Goal: Task Accomplishment & Management: Use online tool/utility

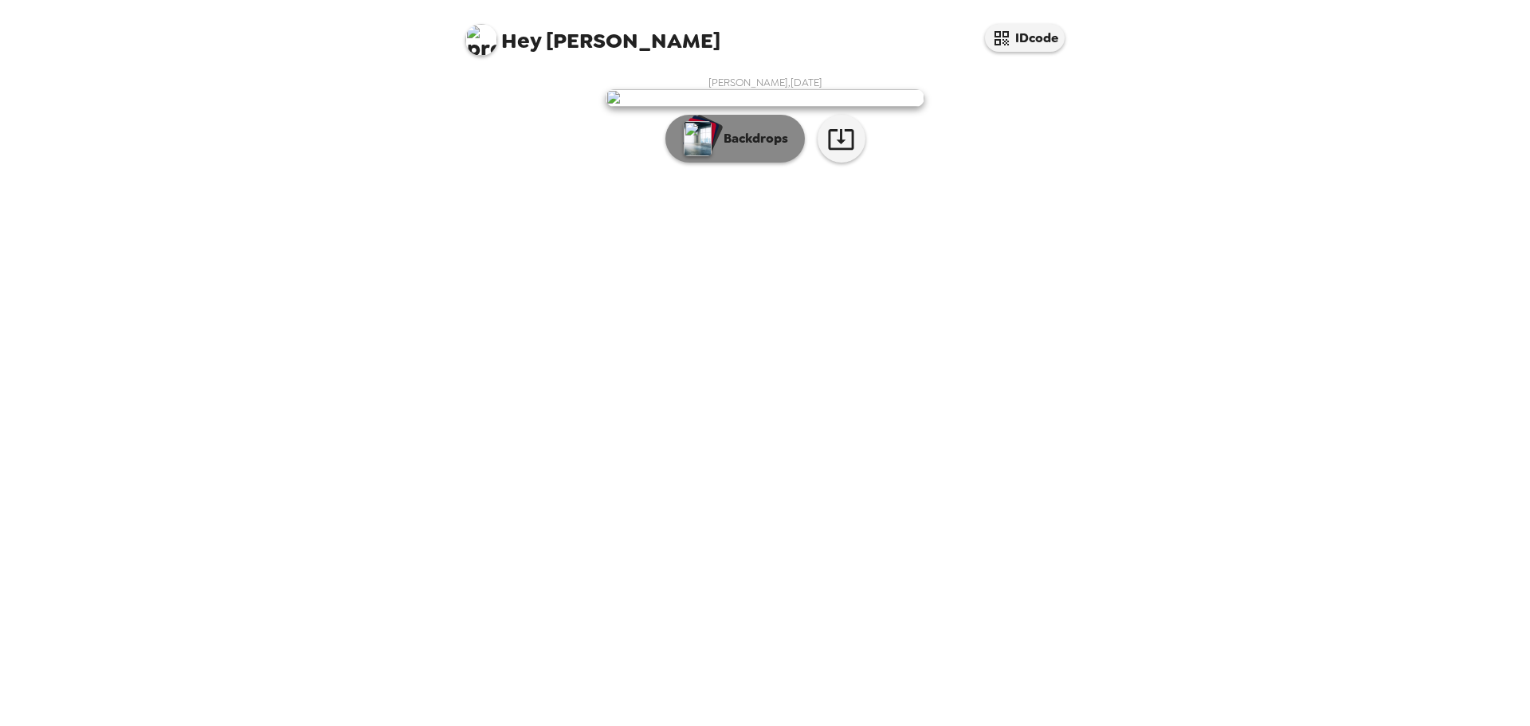
click at [744, 163] on button "Backdrops" at bounding box center [735, 139] width 139 height 48
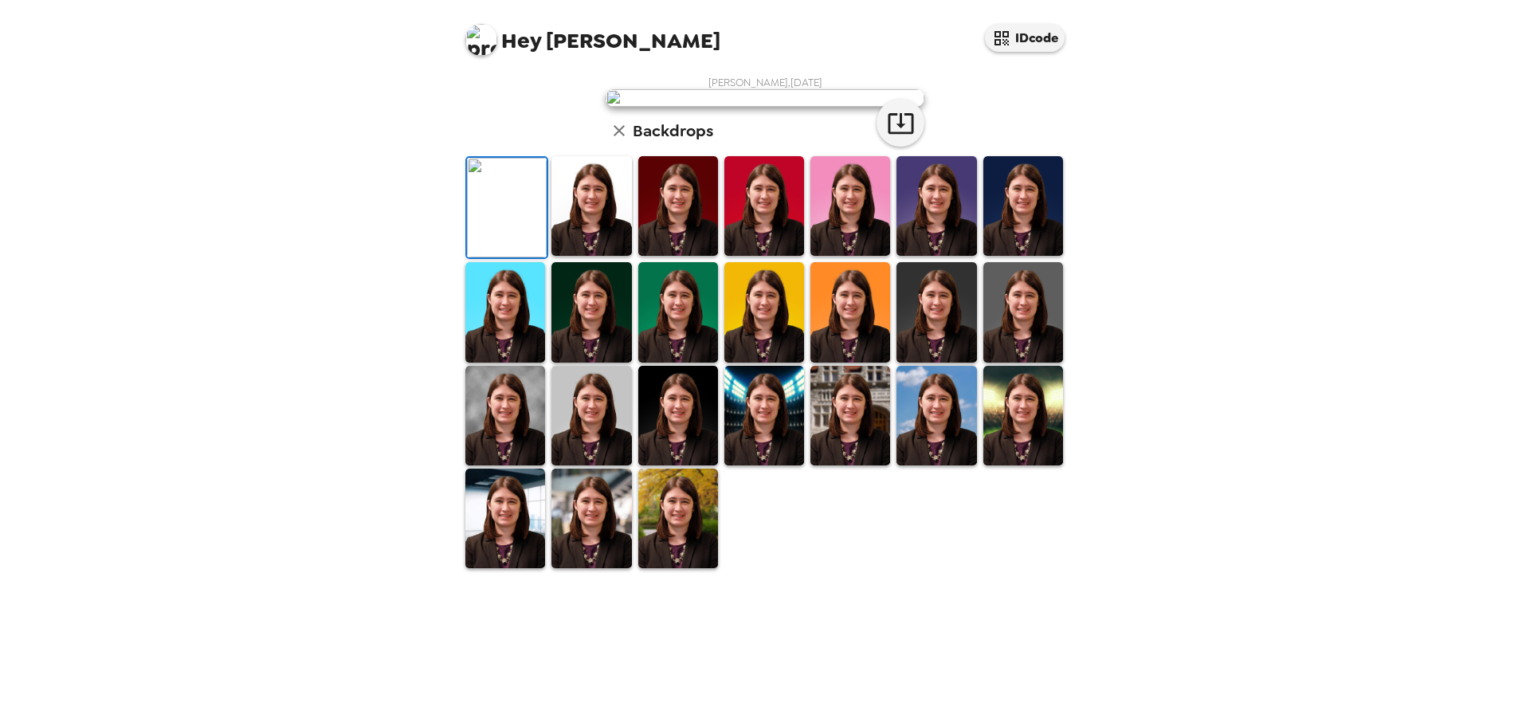
scroll to position [241, 0]
click at [768, 465] on img at bounding box center [764, 416] width 80 height 100
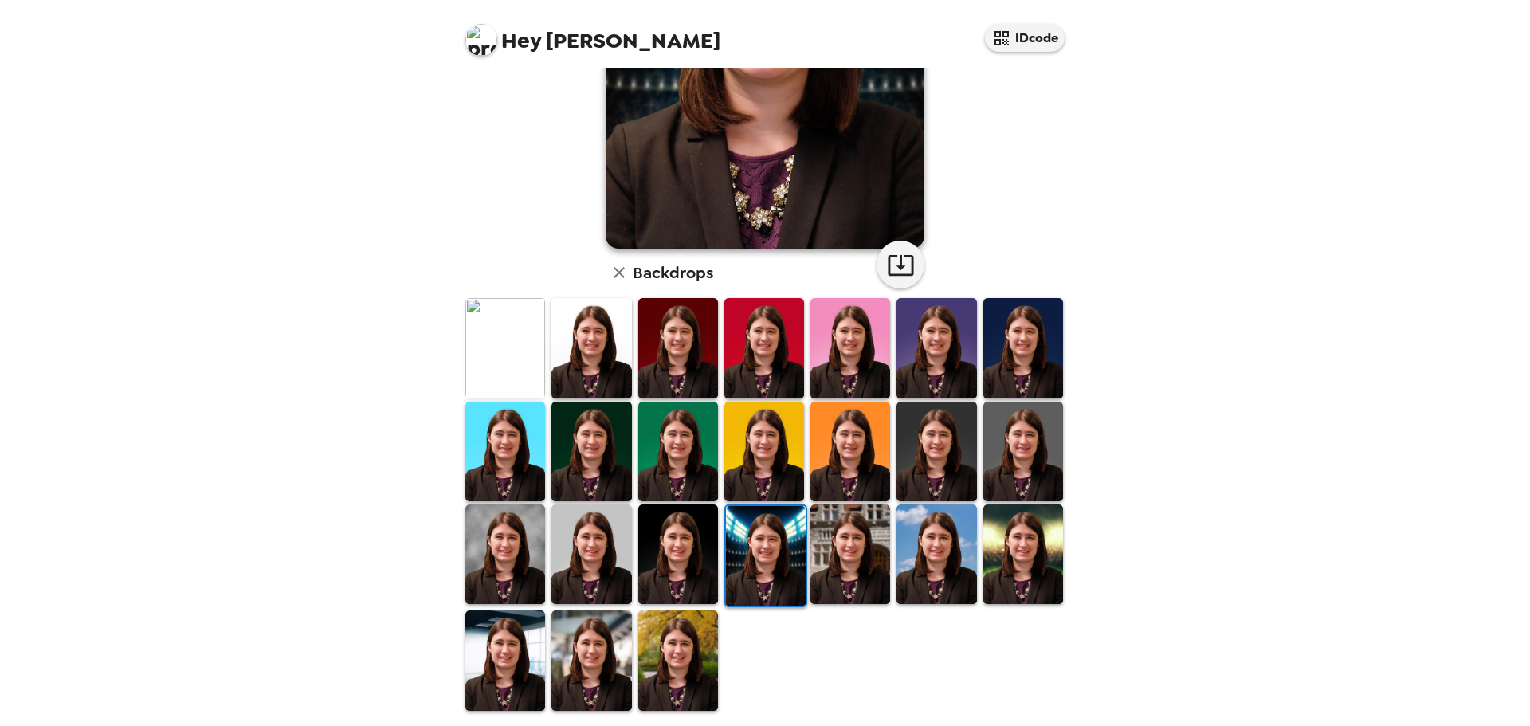
scroll to position [0, 0]
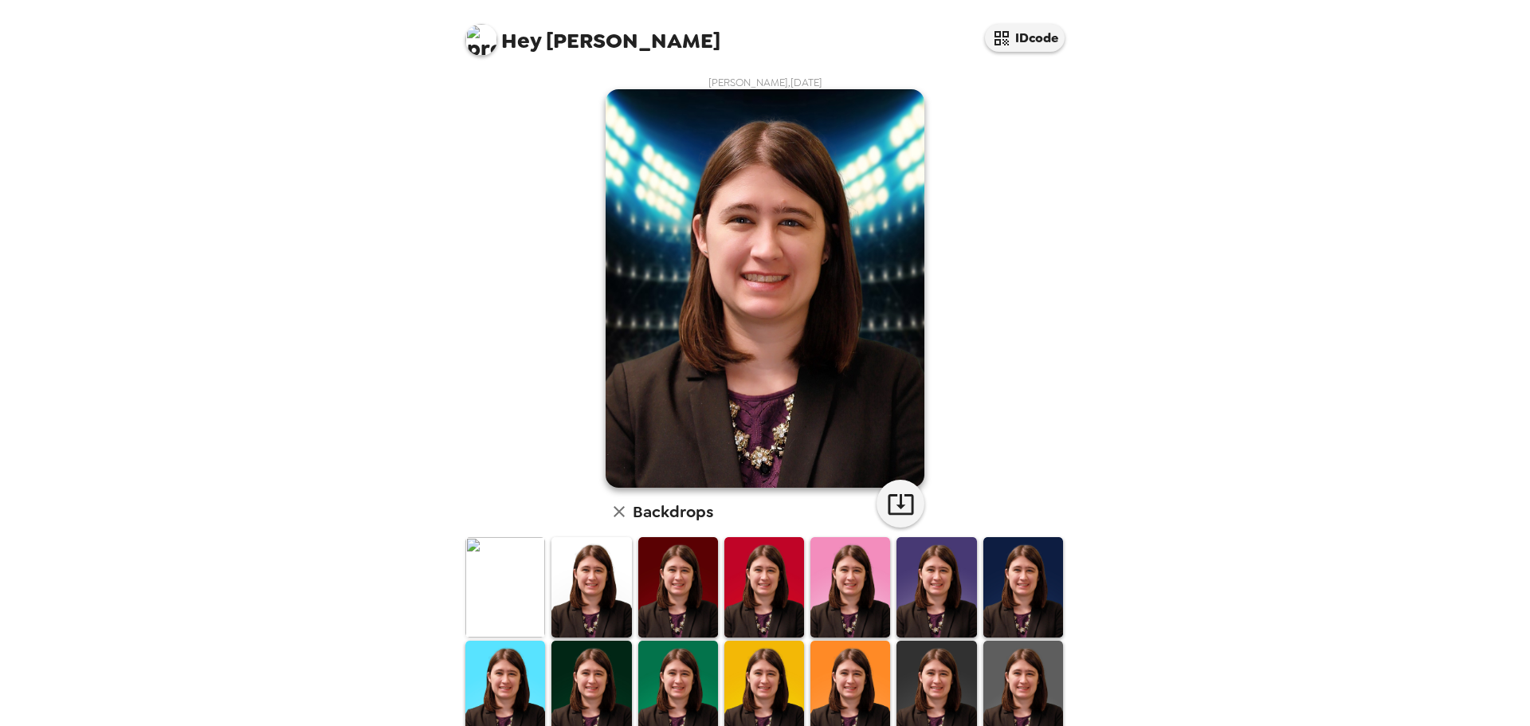
click at [514, 590] on img at bounding box center [505, 587] width 80 height 100
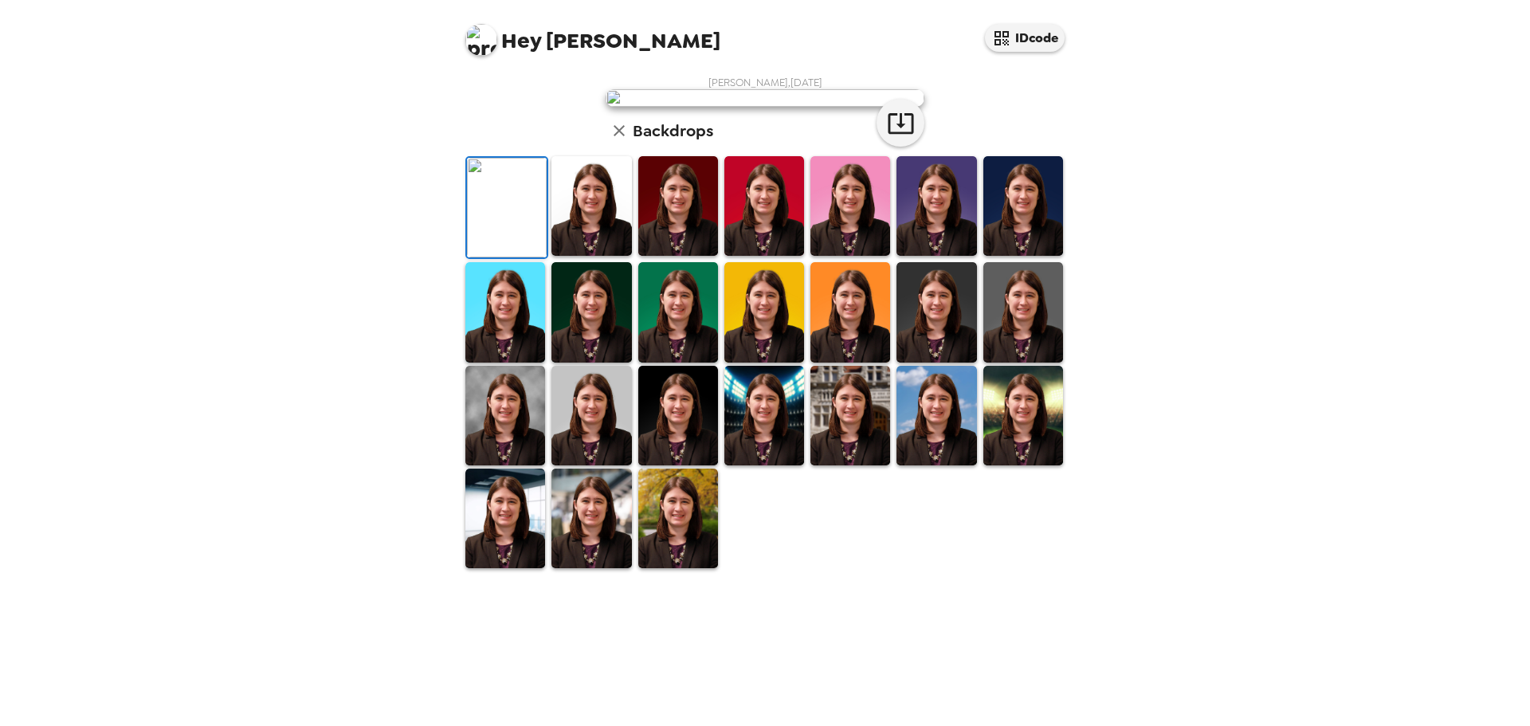
click at [568, 256] on img at bounding box center [592, 206] width 80 height 100
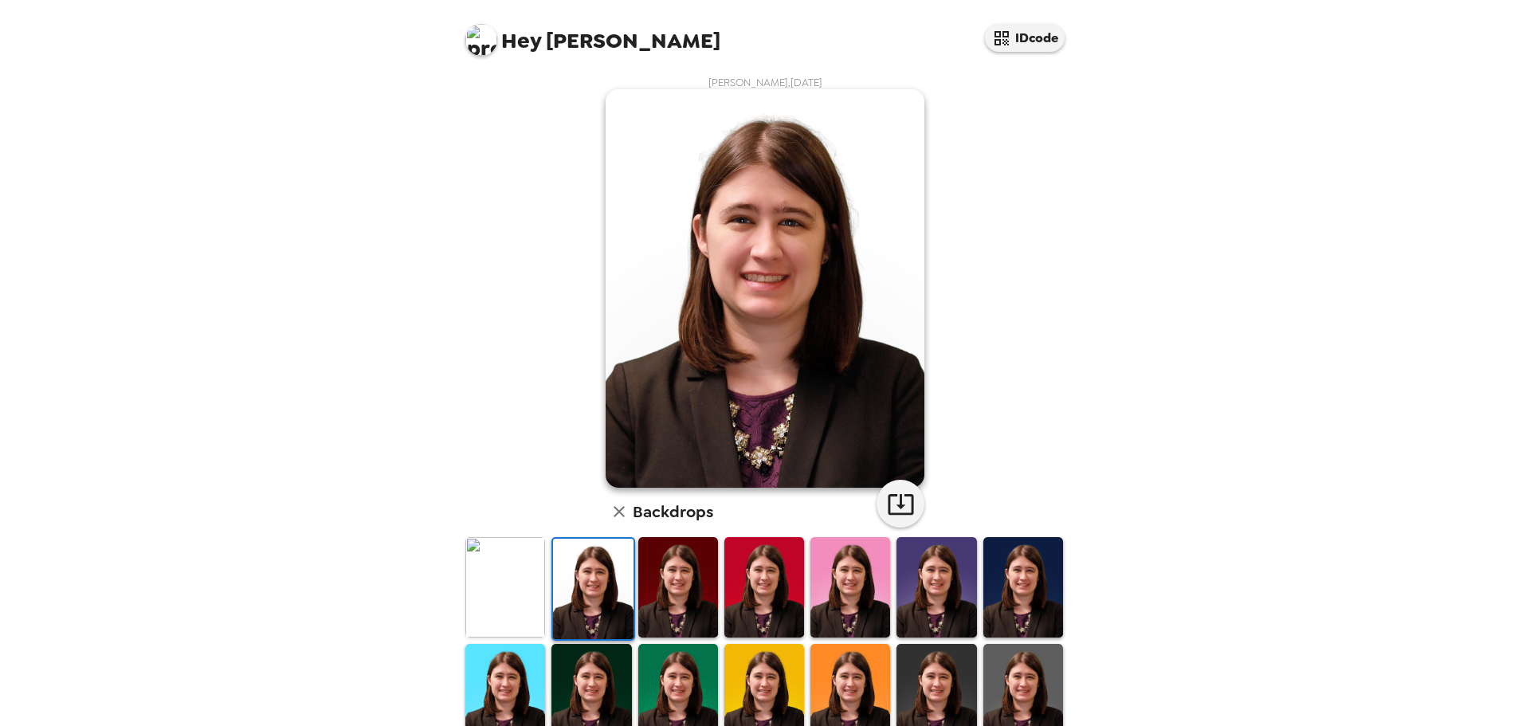
click at [681, 585] on img at bounding box center [678, 587] width 80 height 100
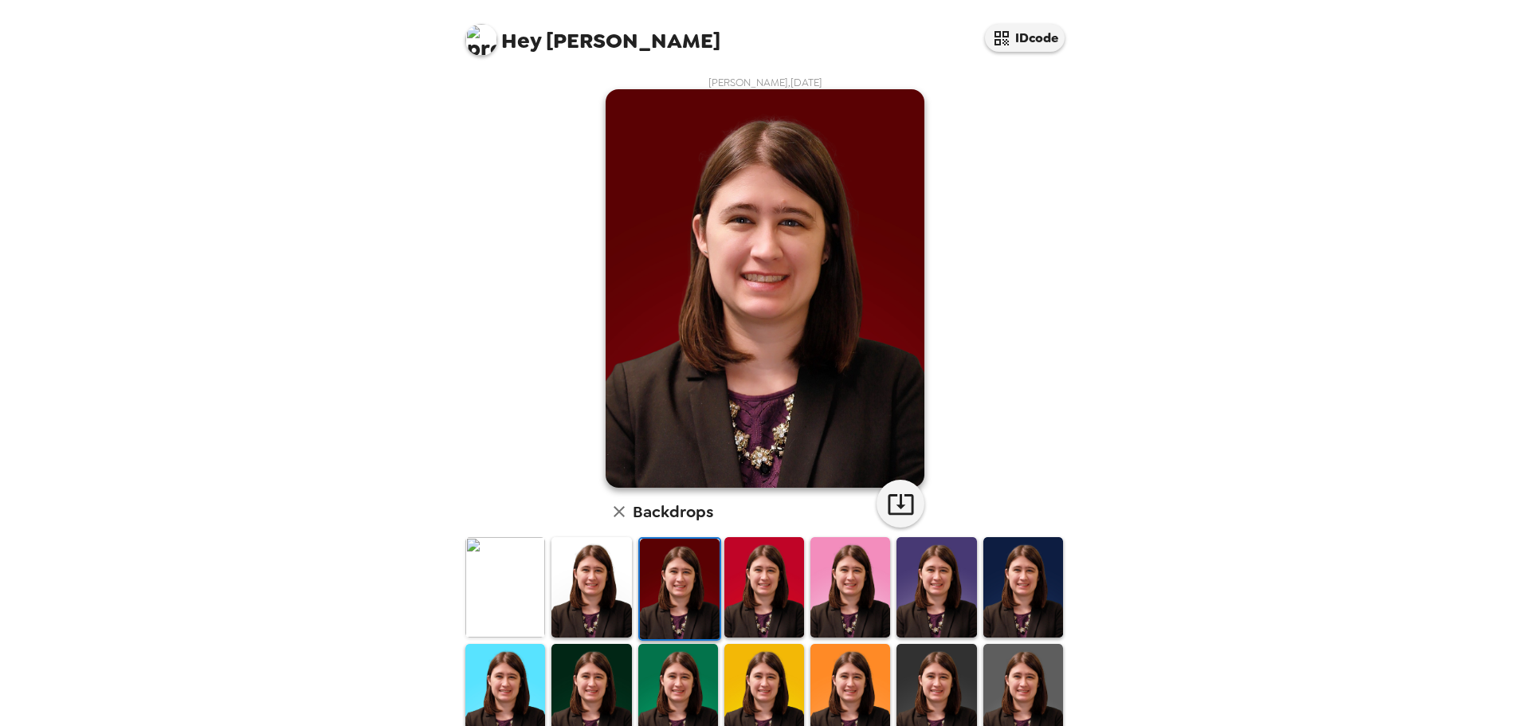
click at [775, 585] on img at bounding box center [764, 587] width 80 height 100
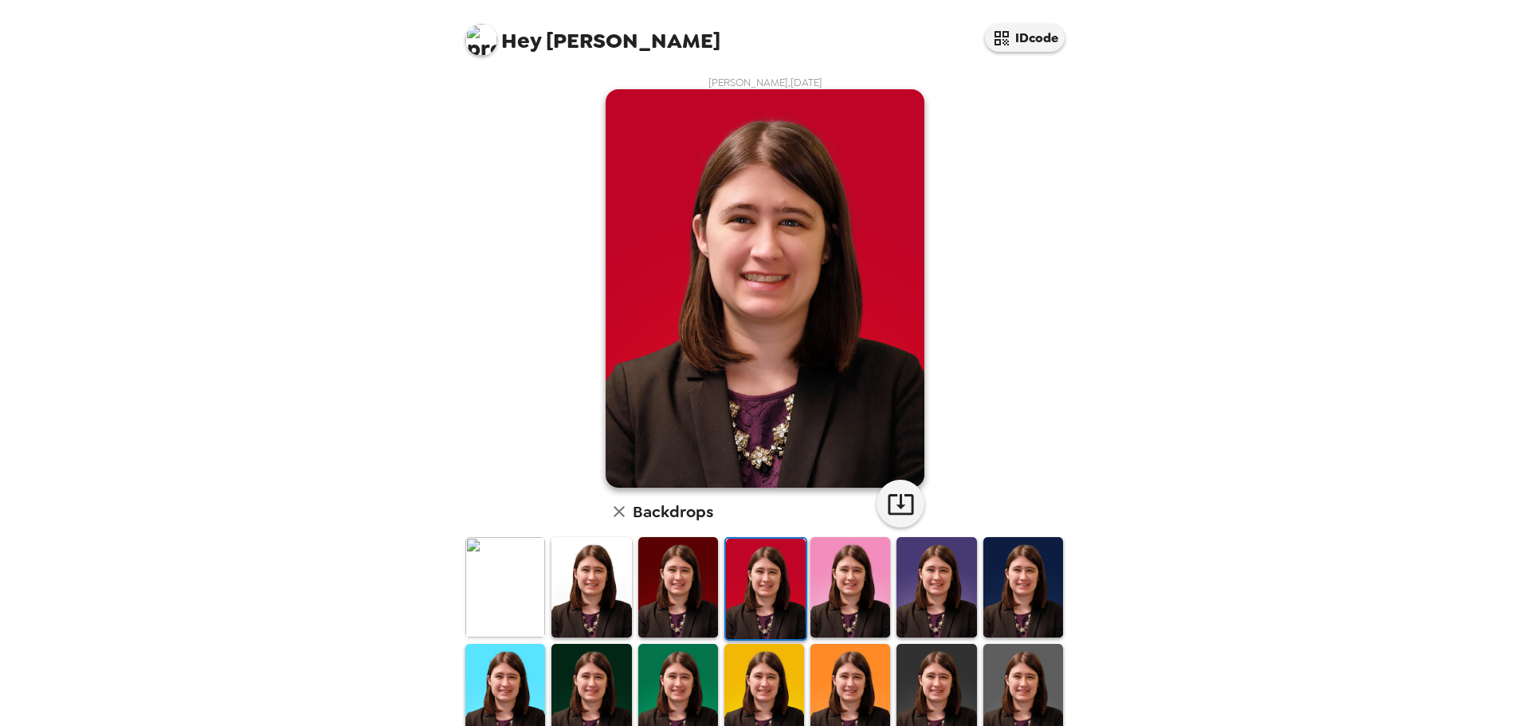
click at [818, 583] on img at bounding box center [851, 587] width 80 height 100
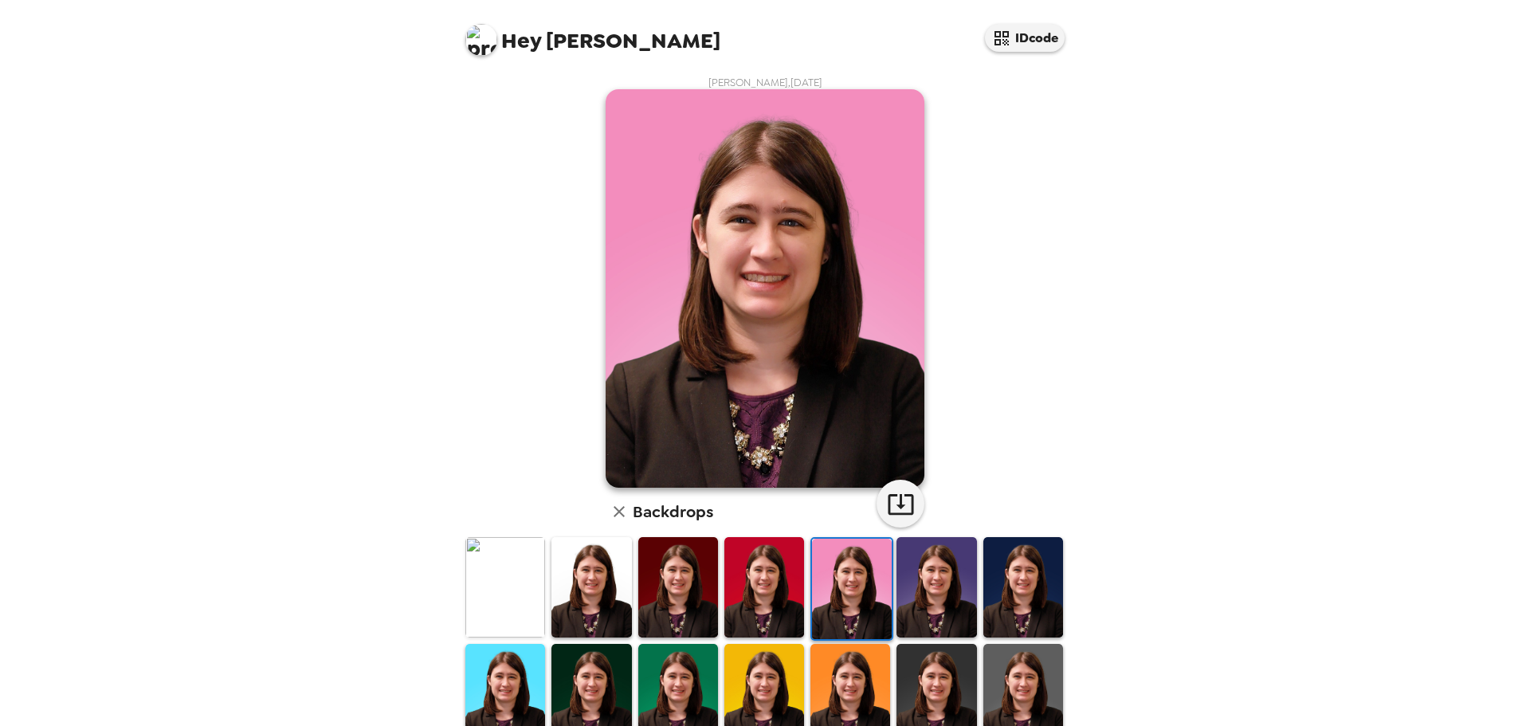
click at [921, 579] on img at bounding box center [937, 587] width 80 height 100
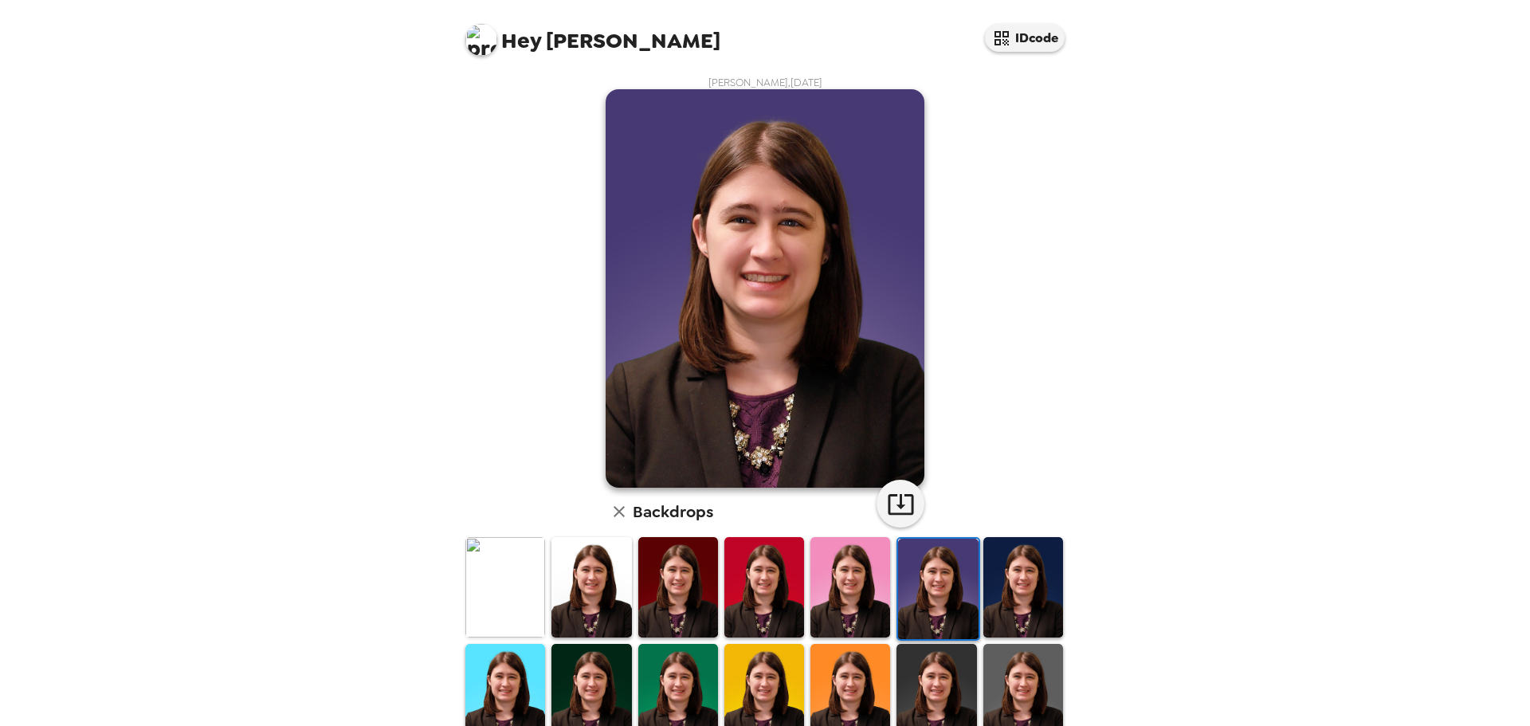
click at [1010, 566] on img at bounding box center [1024, 587] width 80 height 100
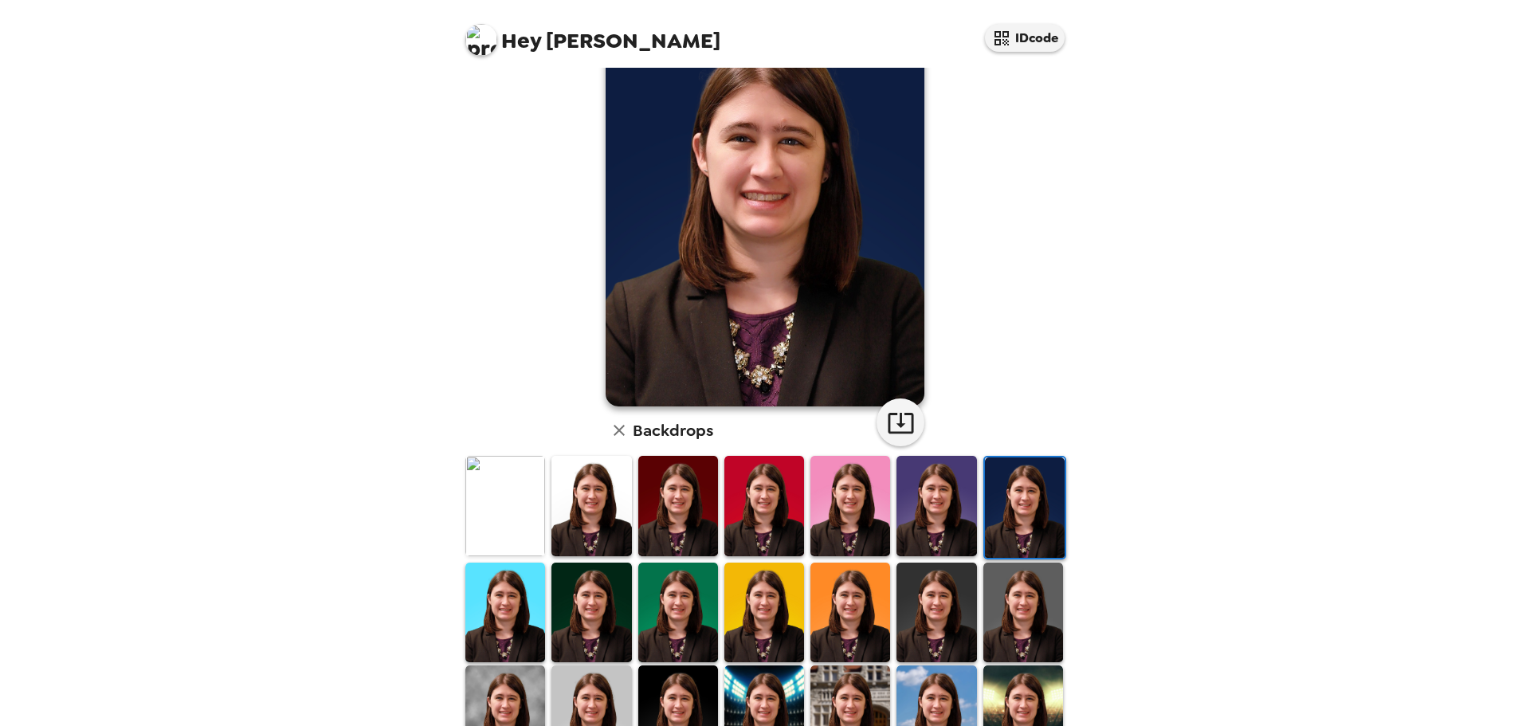
scroll to position [159, 0]
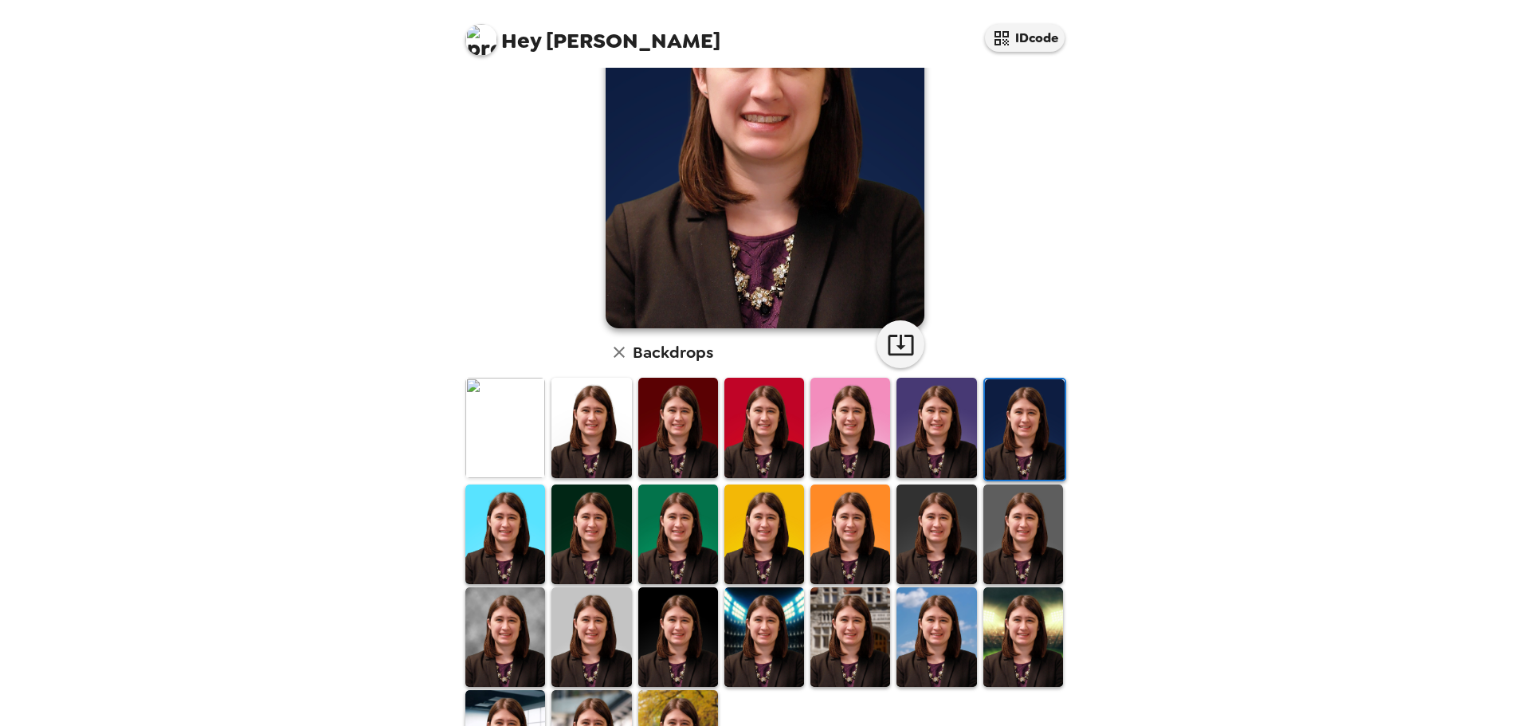
click at [502, 552] on img at bounding box center [505, 535] width 80 height 100
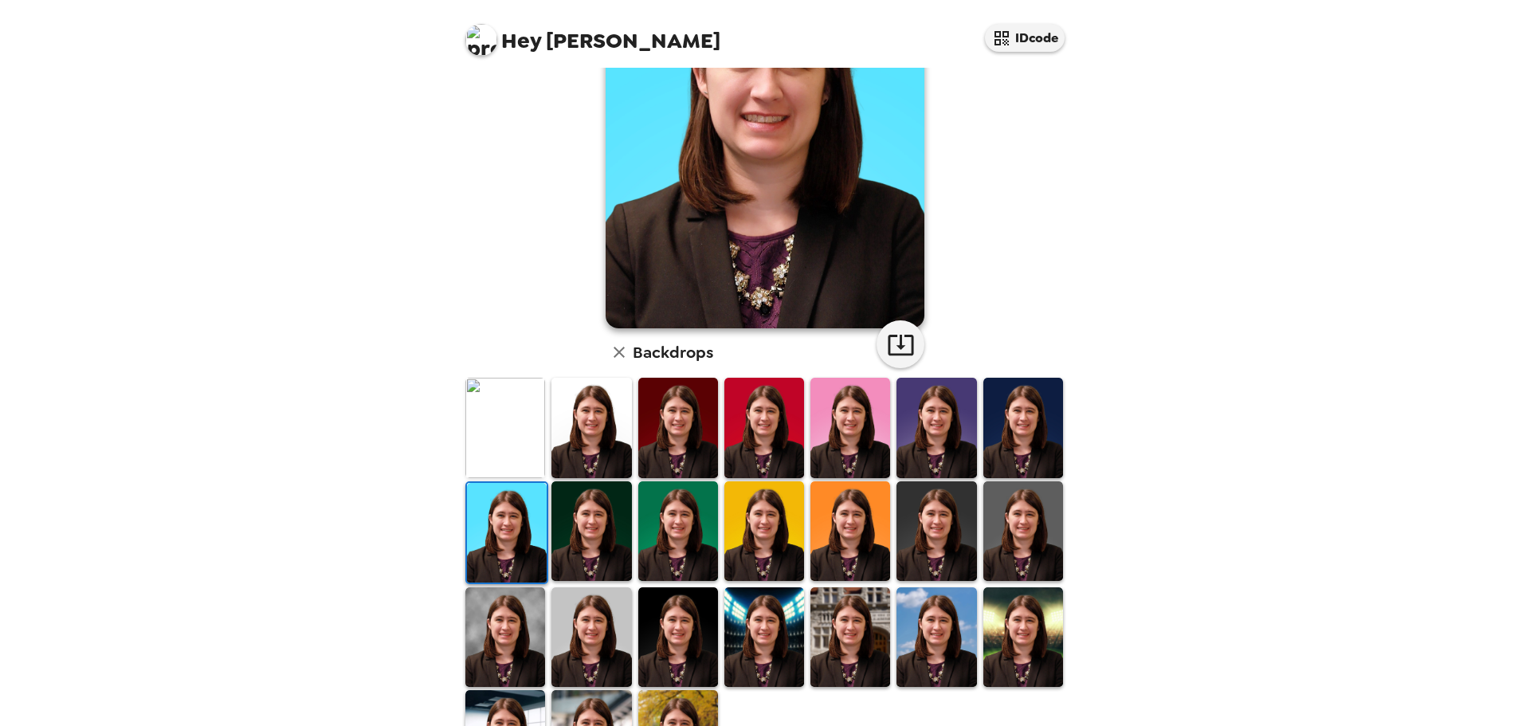
drag, startPoint x: 591, startPoint y: 540, endPoint x: 609, endPoint y: 536, distance: 17.8
click at [591, 539] on img at bounding box center [592, 531] width 80 height 100
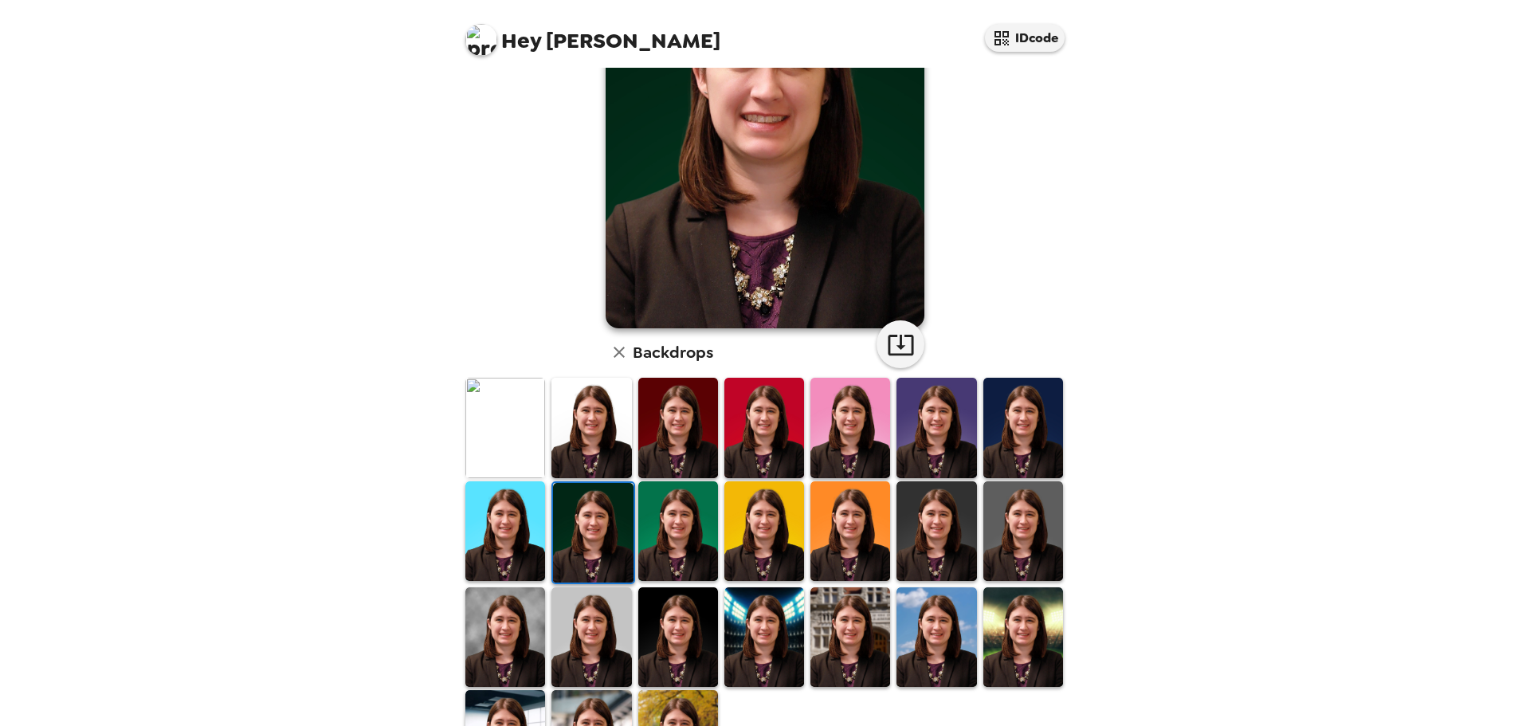
click at [678, 531] on img at bounding box center [678, 531] width 80 height 100
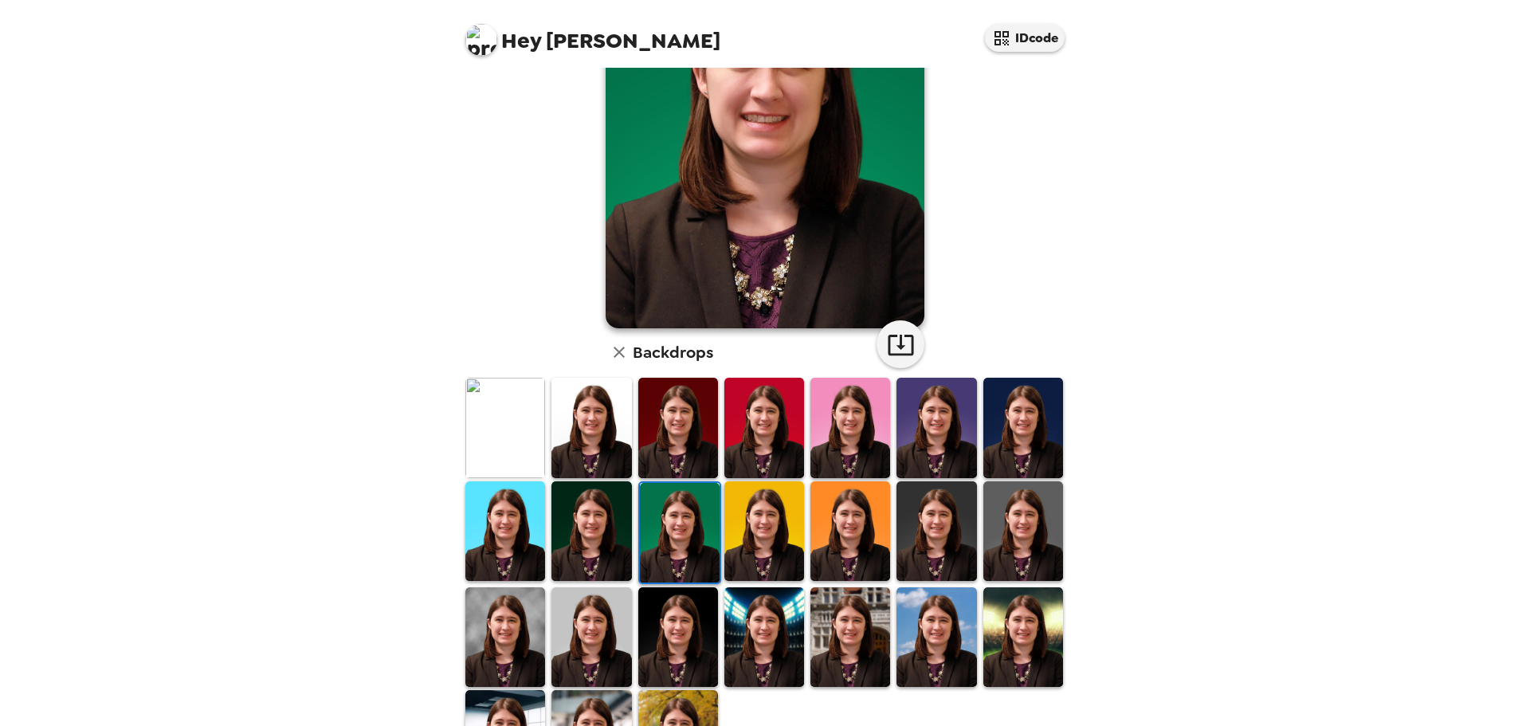
click at [603, 539] on img at bounding box center [592, 531] width 80 height 100
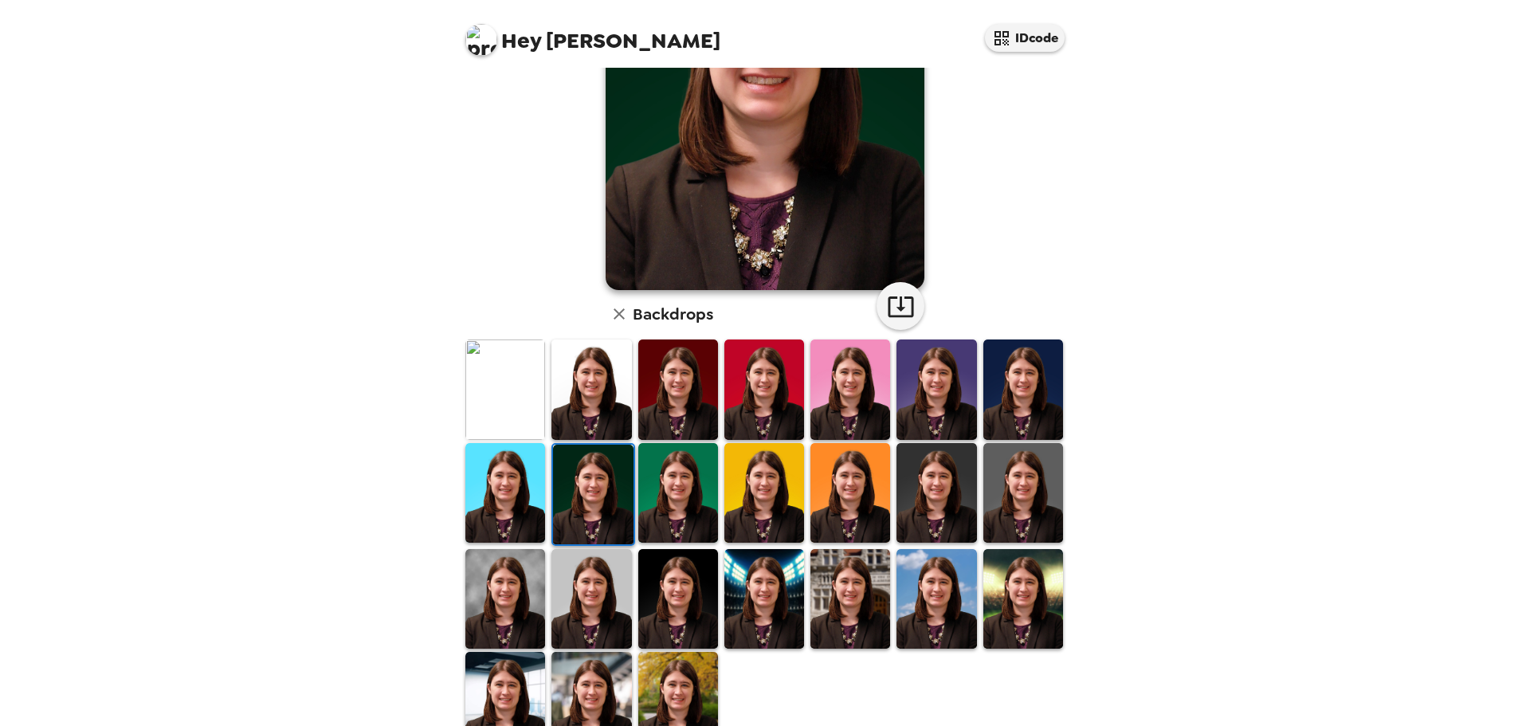
scroll to position [239, 0]
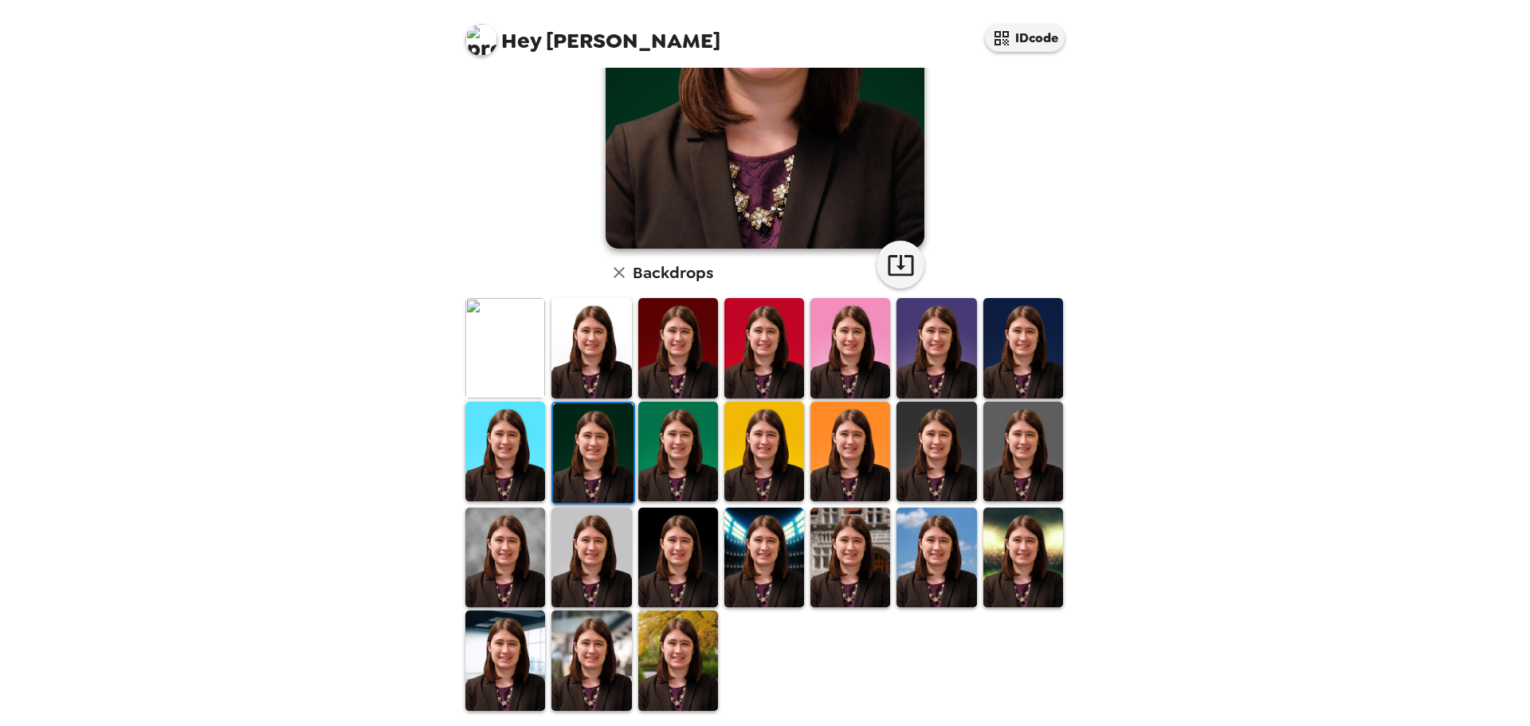
click at [944, 444] on img at bounding box center [937, 452] width 80 height 100
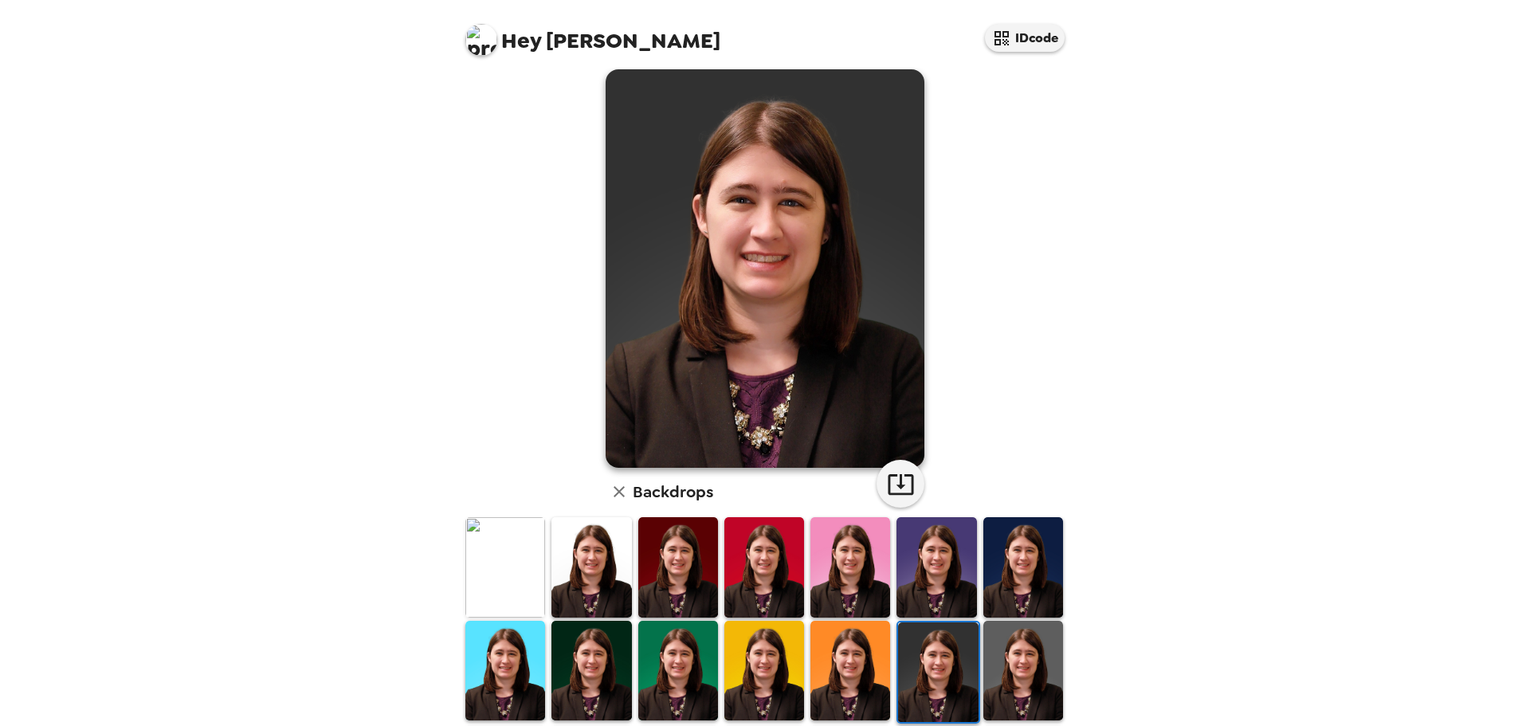
scroll to position [0, 0]
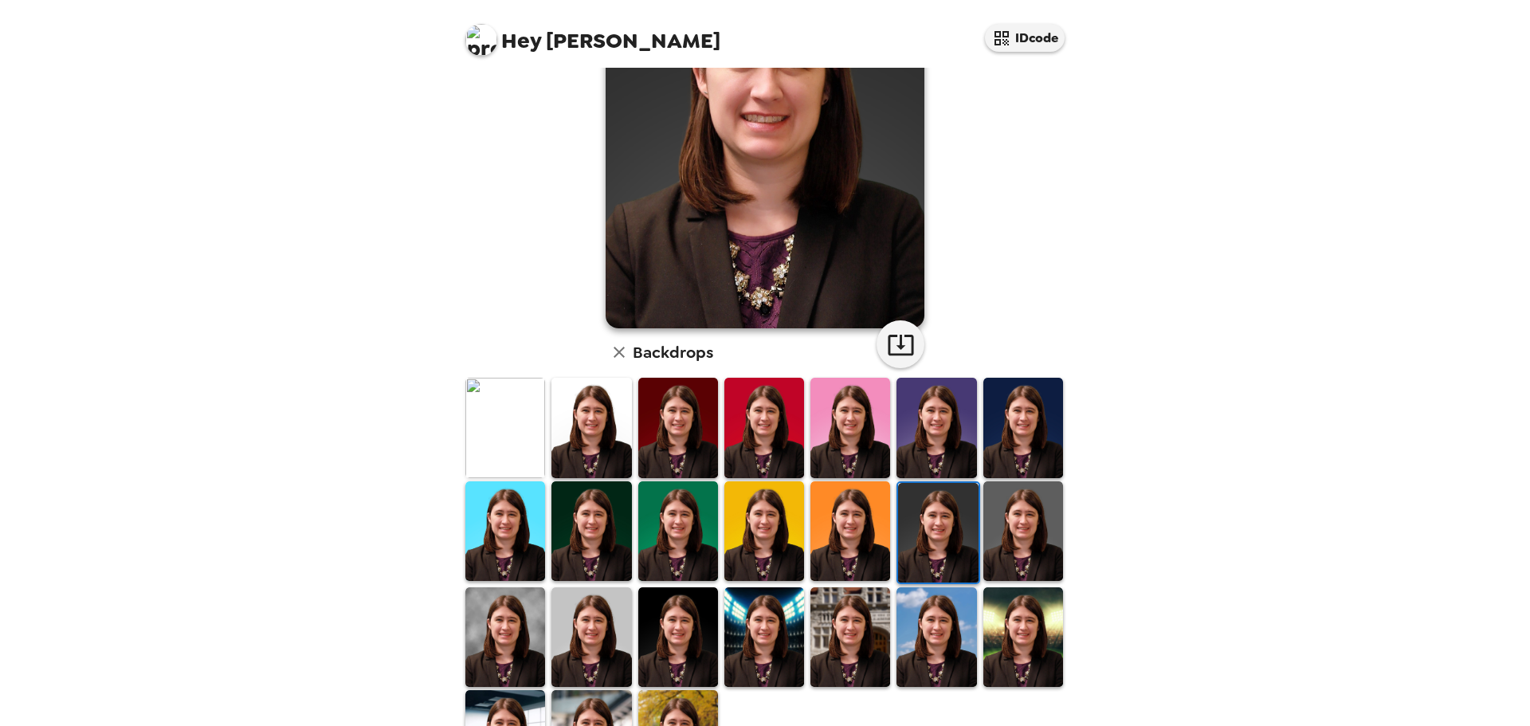
click at [1011, 535] on img at bounding box center [1024, 531] width 80 height 100
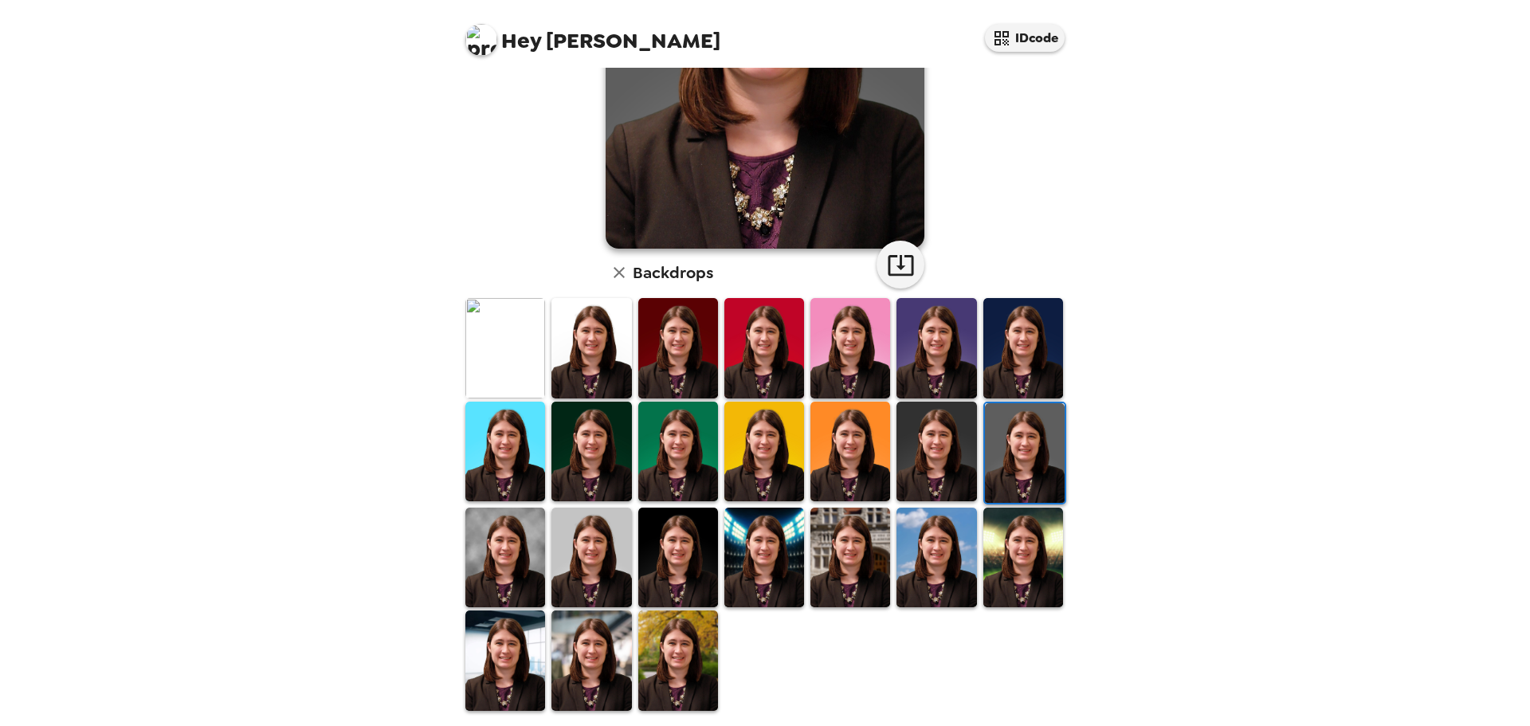
scroll to position [241, 0]
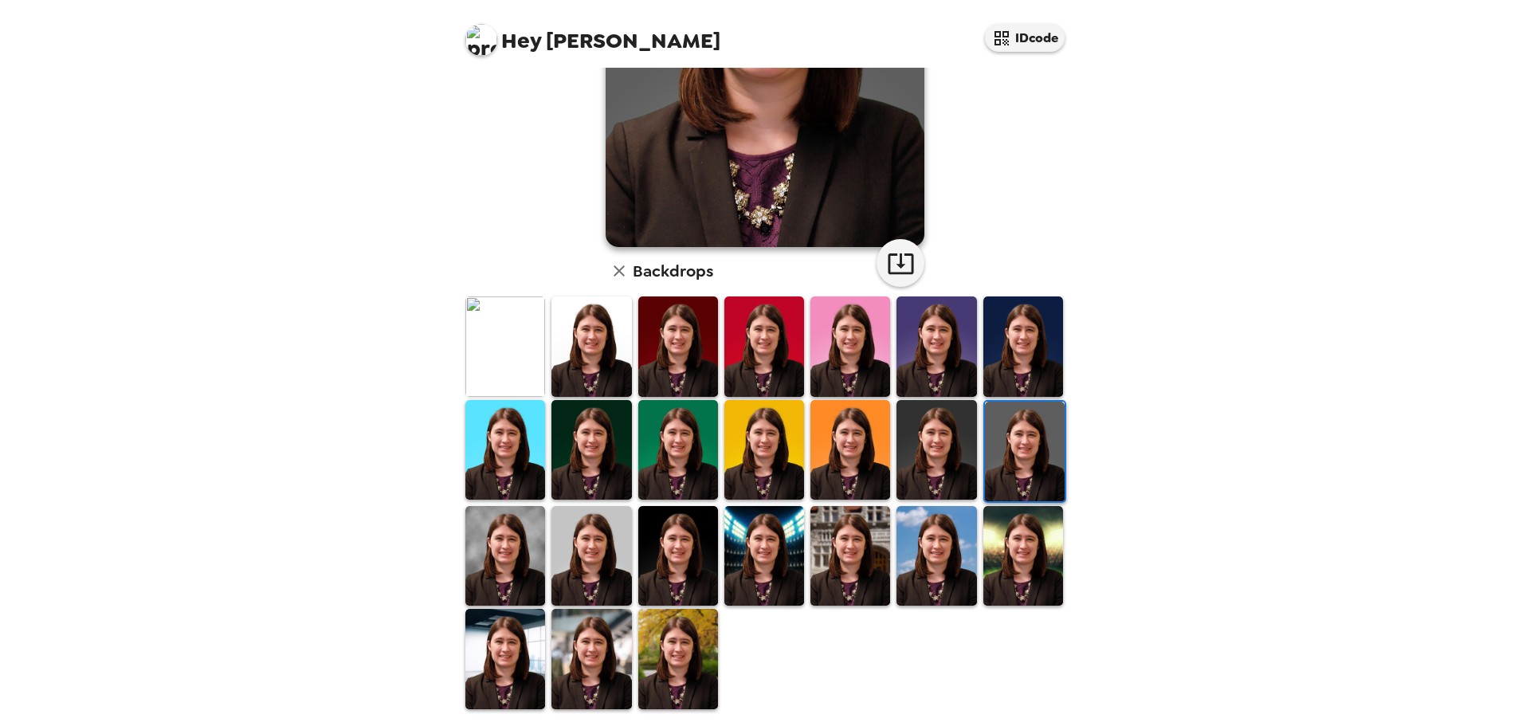
click at [487, 557] on img at bounding box center [505, 556] width 80 height 100
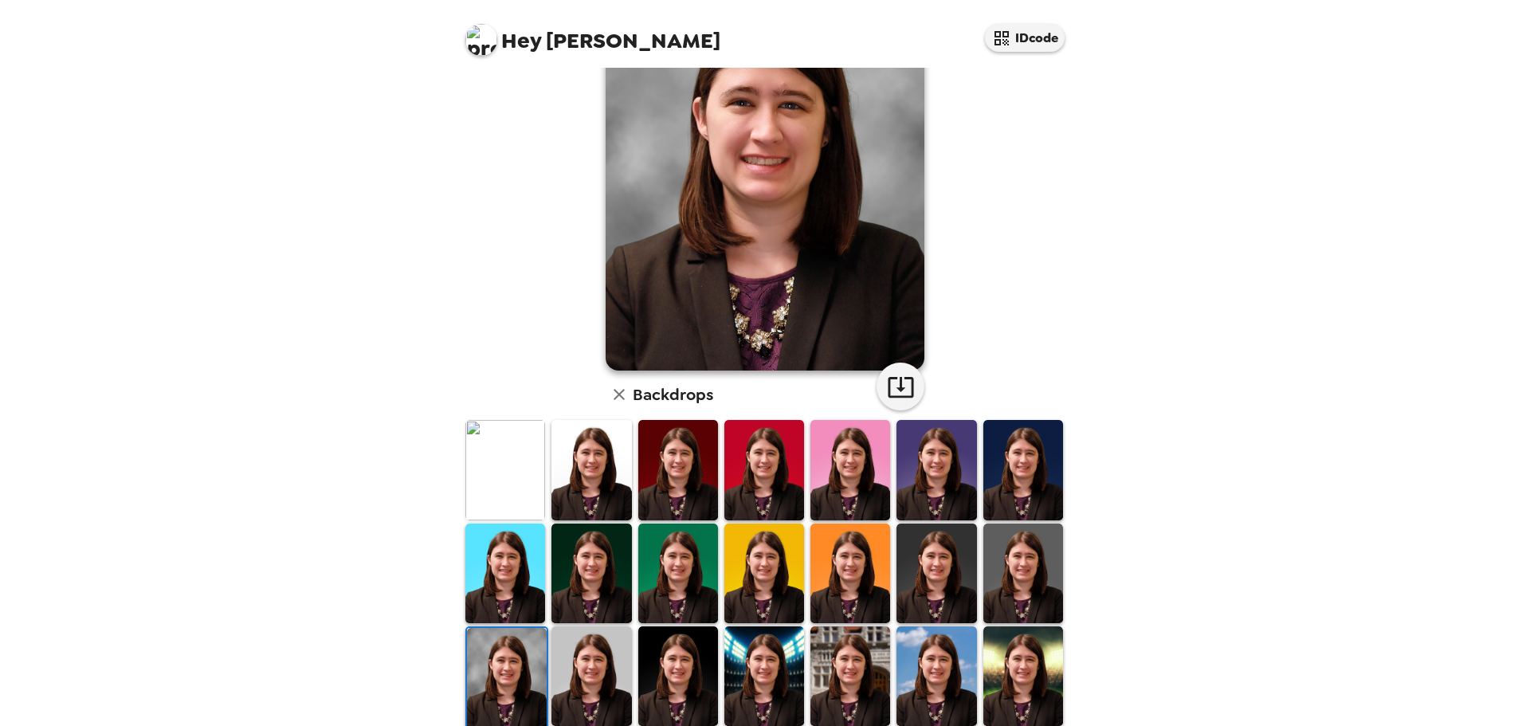
scroll to position [0, 0]
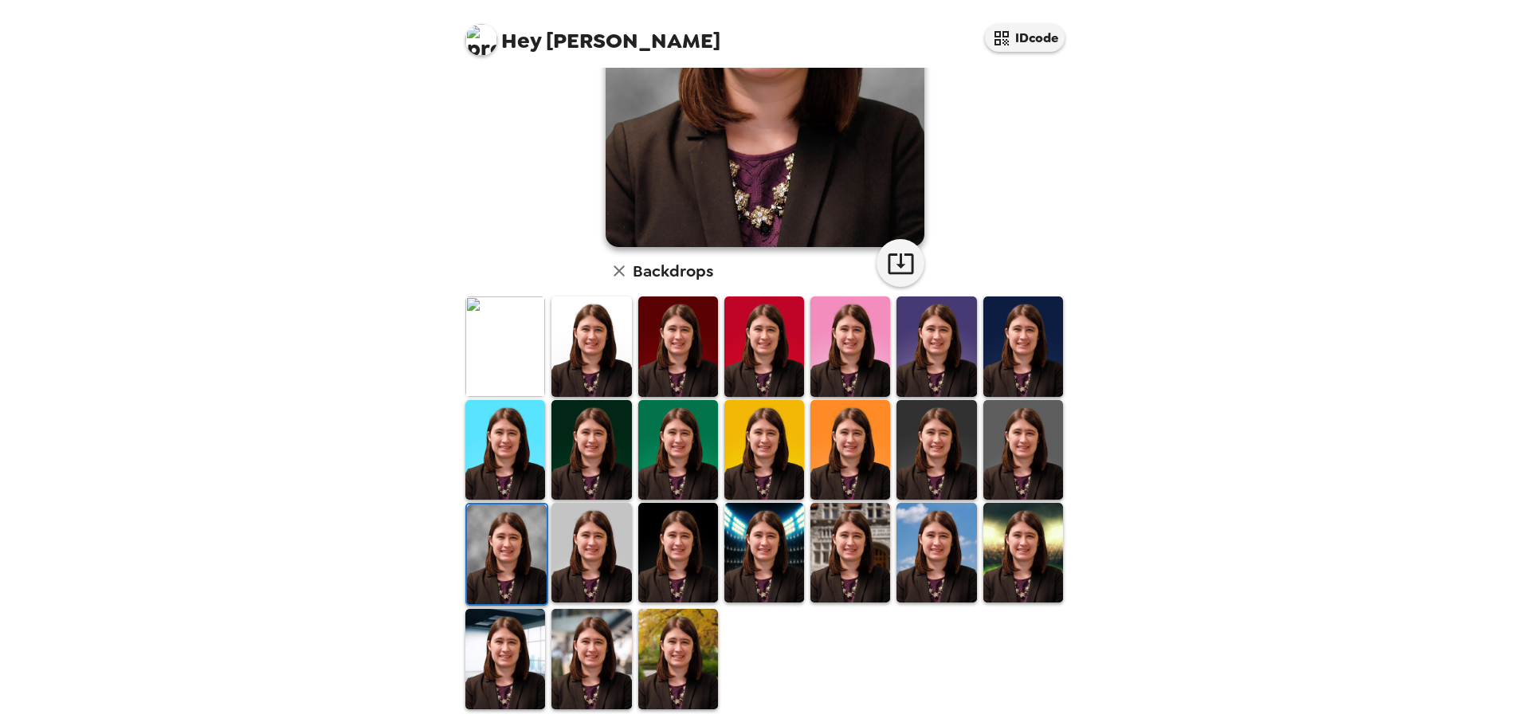
click at [590, 529] on img at bounding box center [592, 553] width 80 height 100
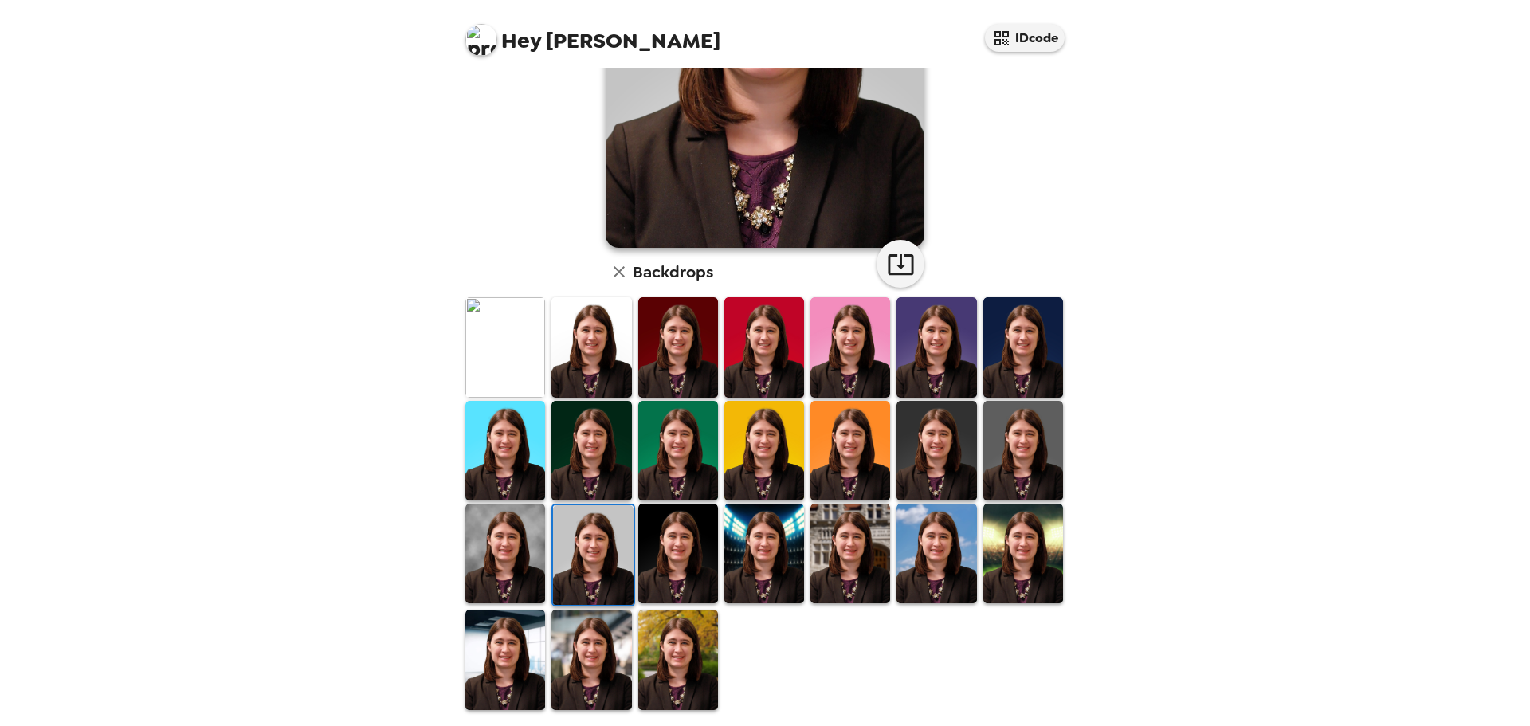
scroll to position [241, 0]
click at [677, 563] on img at bounding box center [678, 553] width 80 height 100
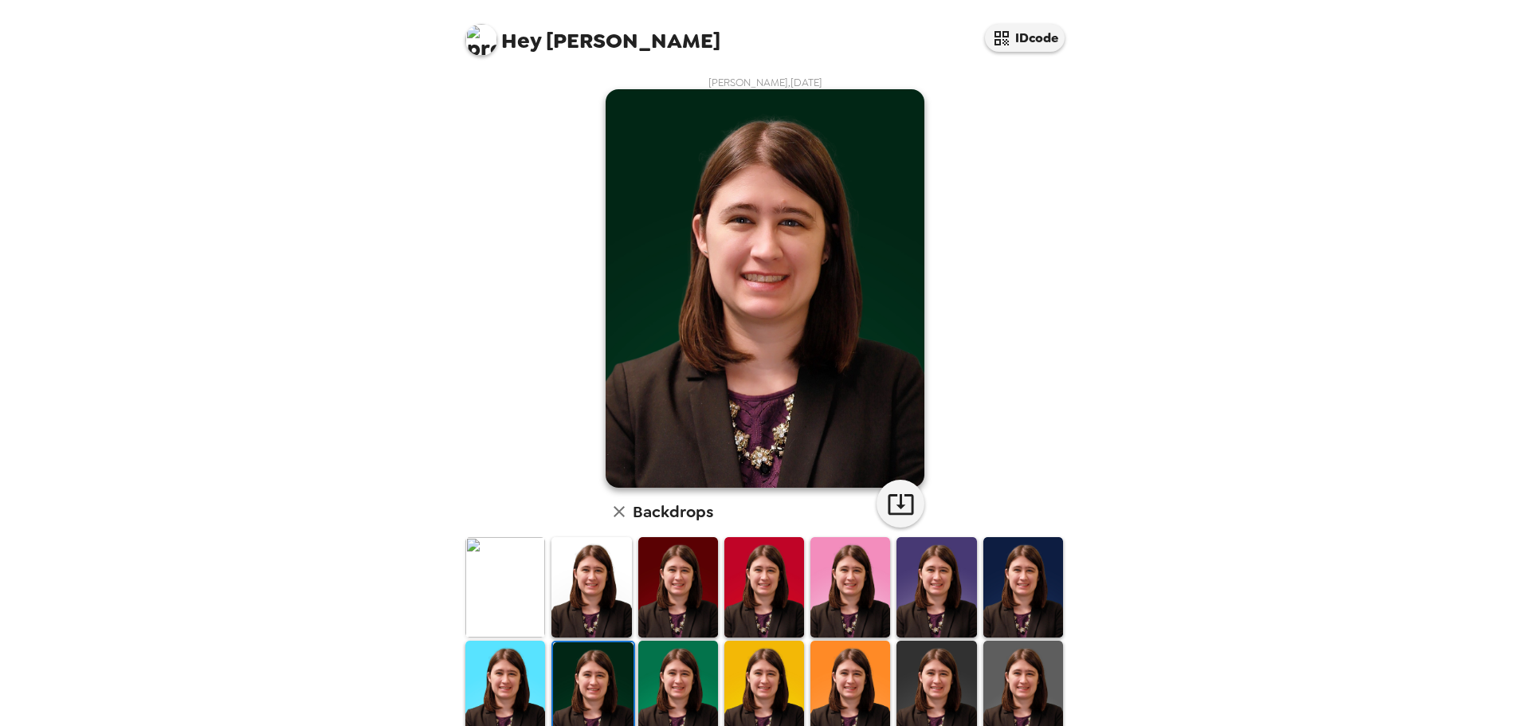
click at [697, 589] on img at bounding box center [678, 587] width 80 height 100
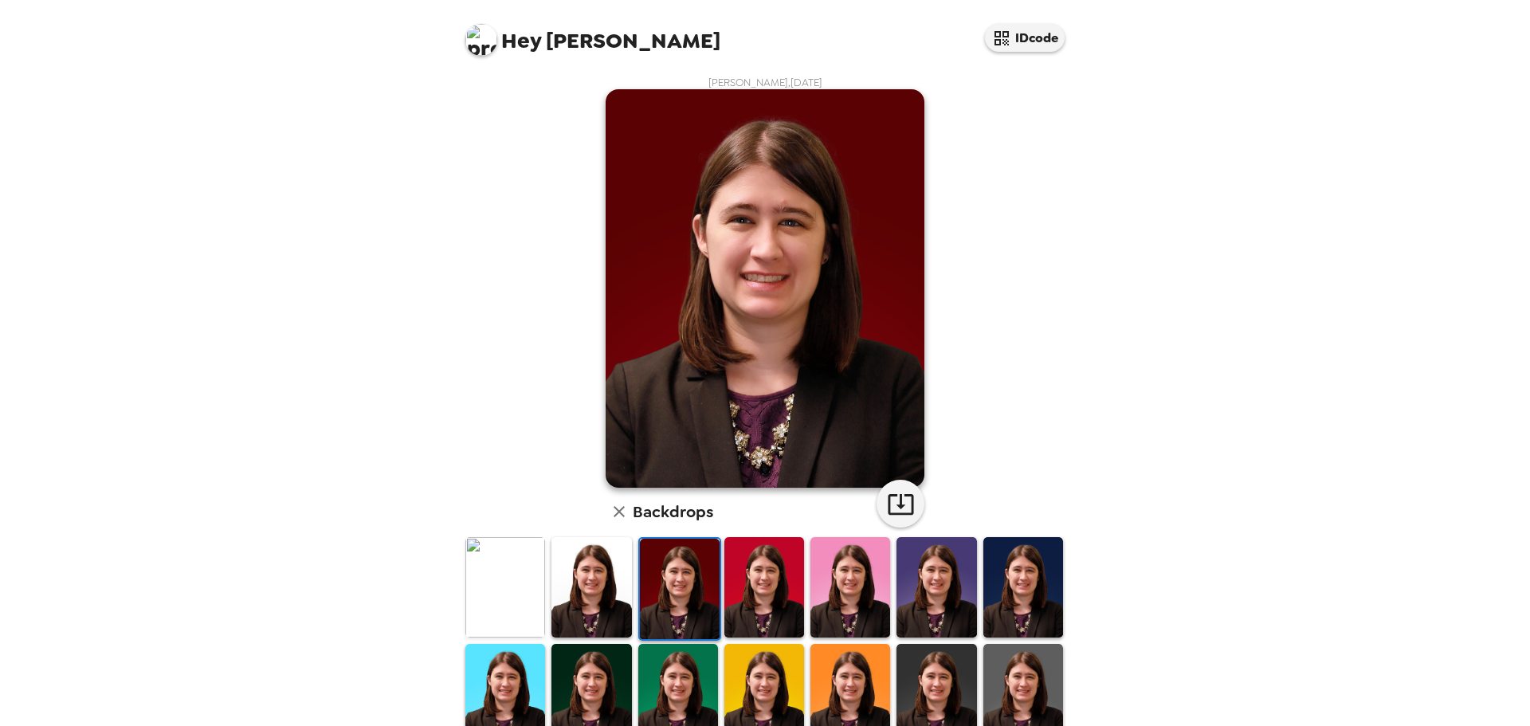
click at [622, 669] on img at bounding box center [592, 694] width 80 height 100
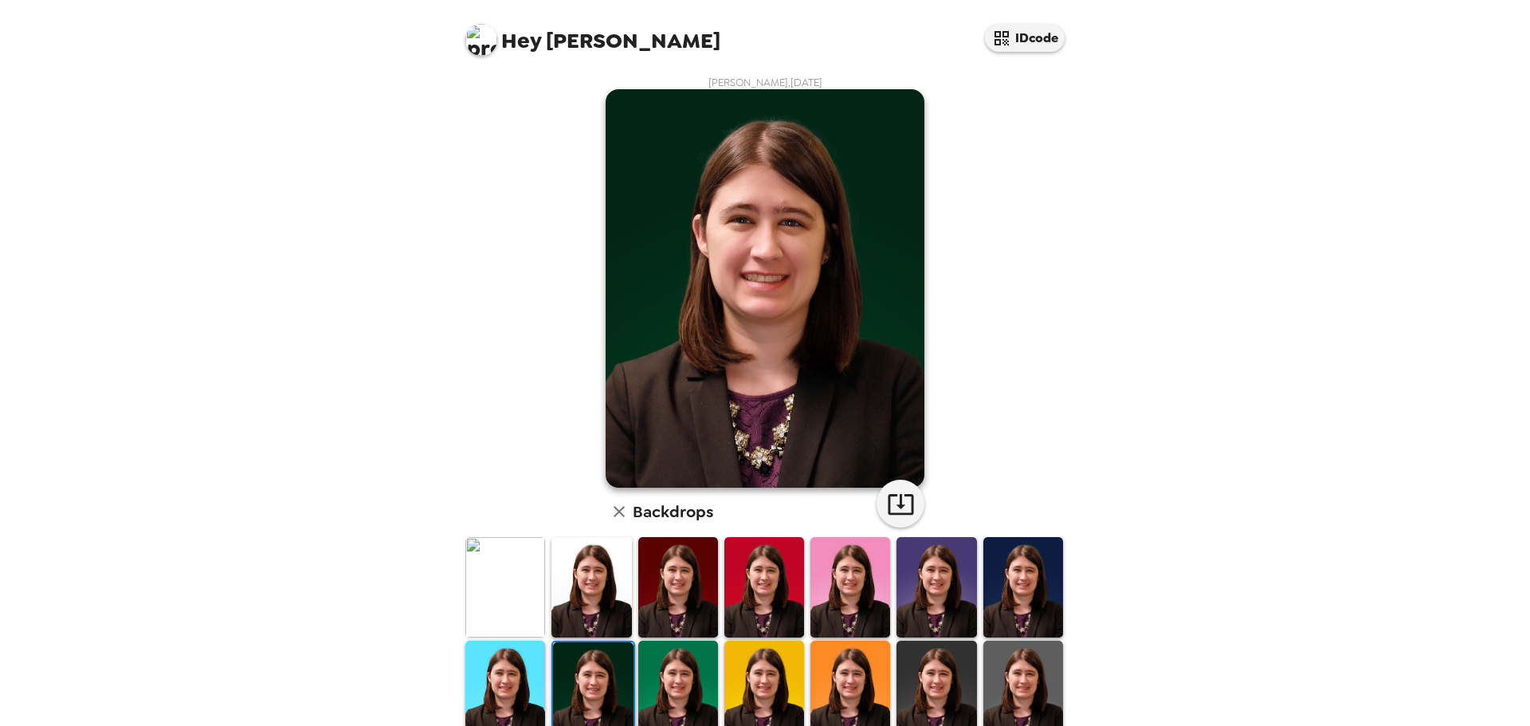
click at [679, 677] on img at bounding box center [678, 691] width 80 height 100
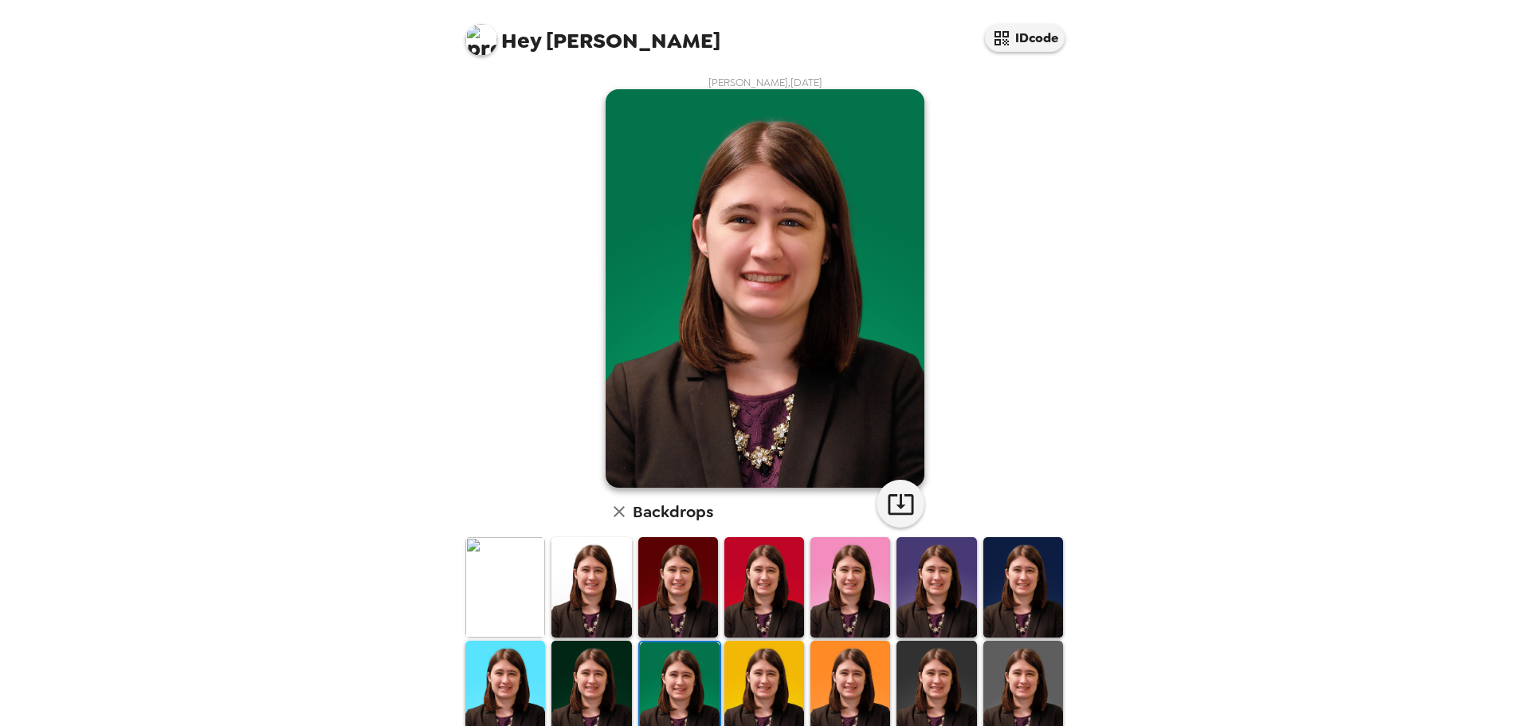
click at [590, 705] on img at bounding box center [592, 691] width 80 height 100
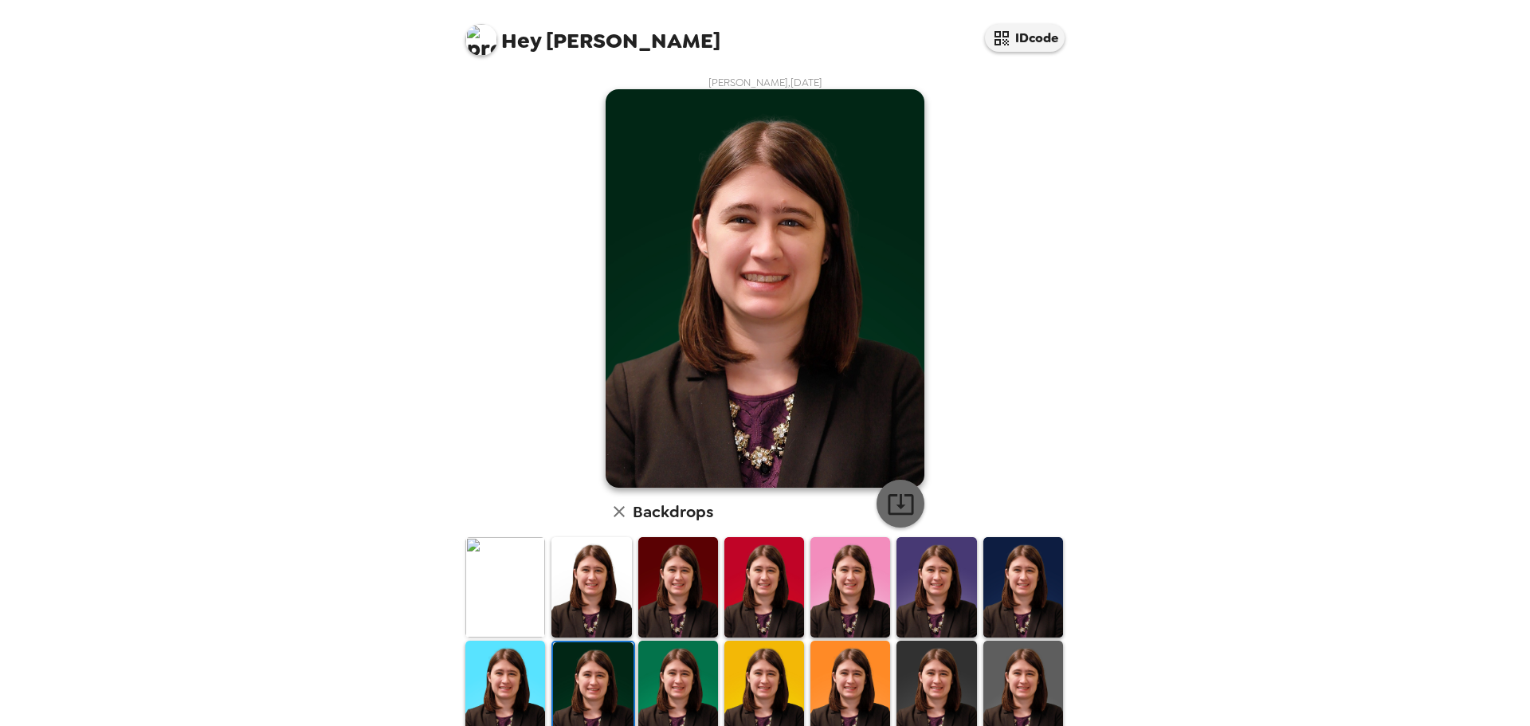
click at [887, 491] on icon "button" at bounding box center [901, 504] width 28 height 28
